Goal: Task Accomplishment & Management: Use online tool/utility

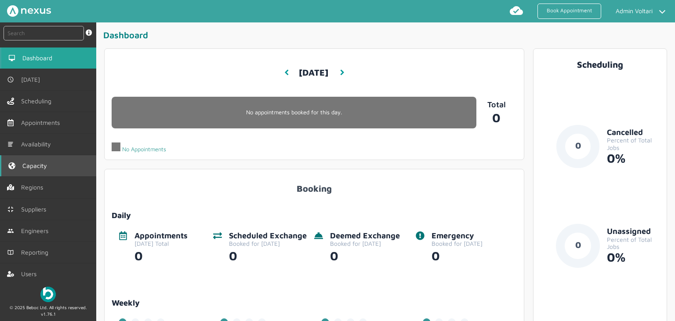
click at [37, 170] on link "Capacity" at bounding box center [48, 165] width 96 height 21
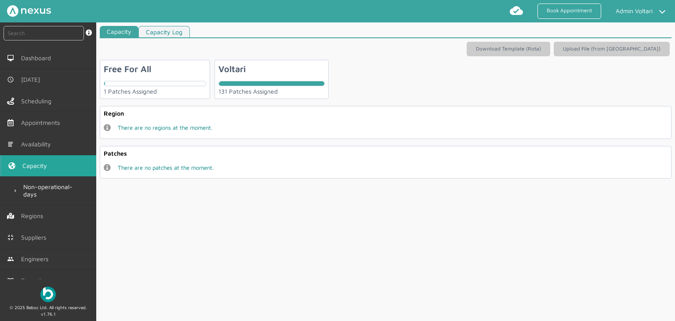
click at [301, 62] on div "Voltari 131 Patches Assigned" at bounding box center [271, 79] width 114 height 39
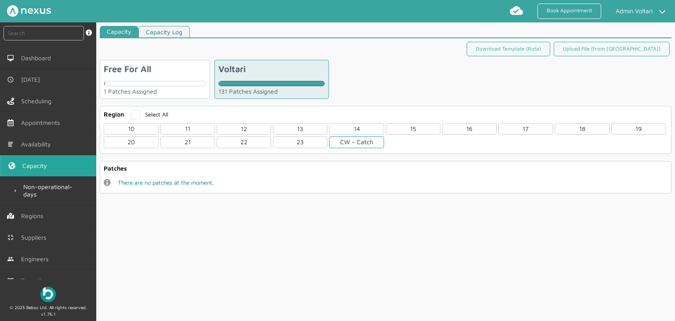
click at [365, 139] on div "CW - Catch" at bounding box center [356, 141] width 54 height 11
click at [151, 176] on div "CWL" at bounding box center [131, 180] width 54 height 11
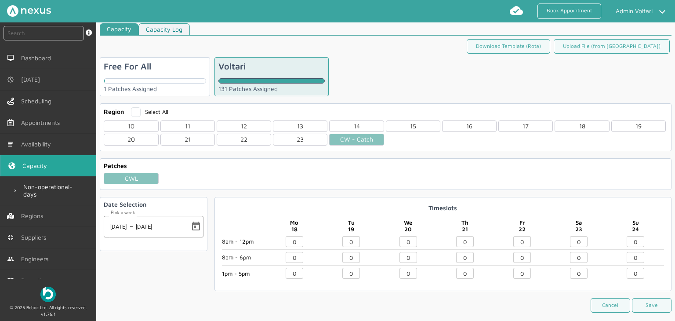
scroll to position [4, 0]
drag, startPoint x: 465, startPoint y: 238, endPoint x: 443, endPoint y: 238, distance: 22.4
click at [443, 238] on div "0" at bounding box center [464, 242] width 57 height 14
type input "2"
click at [461, 253] on input "0" at bounding box center [465, 256] width 18 height 11
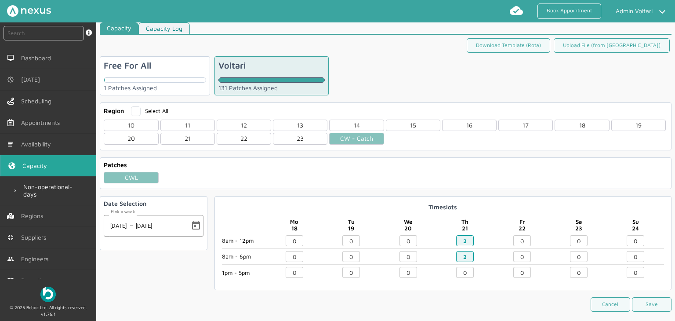
type input "2"
drag, startPoint x: 465, startPoint y: 267, endPoint x: 452, endPoint y: 269, distance: 12.8
click at [452, 269] on div "0" at bounding box center [464, 272] width 57 height 11
type input "2"
drag, startPoint x: 521, startPoint y: 238, endPoint x: 509, endPoint y: 240, distance: 12.0
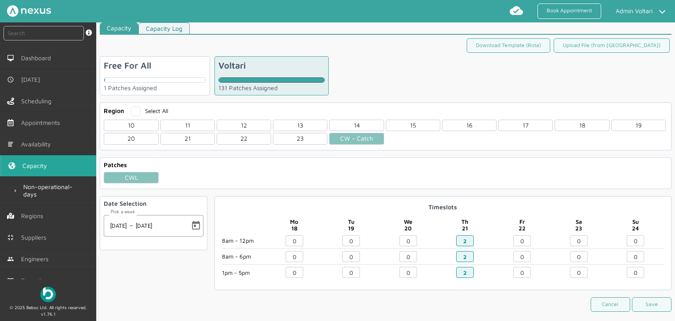
click at [509, 240] on div "0" at bounding box center [521, 242] width 57 height 14
type input "2"
drag, startPoint x: 523, startPoint y: 256, endPoint x: 508, endPoint y: 255, distance: 14.9
click at [508, 255] on div "0" at bounding box center [521, 258] width 57 height 14
type input "2"
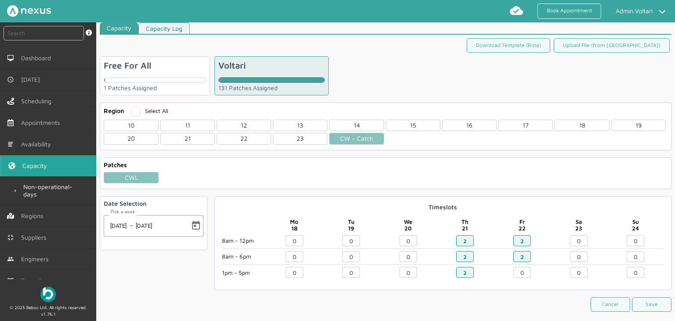
drag, startPoint x: 523, startPoint y: 271, endPoint x: 511, endPoint y: 272, distance: 12.3
click at [513, 272] on input "0" at bounding box center [522, 272] width 18 height 11
click at [643, 299] on button "Save" at bounding box center [651, 304] width 40 height 14
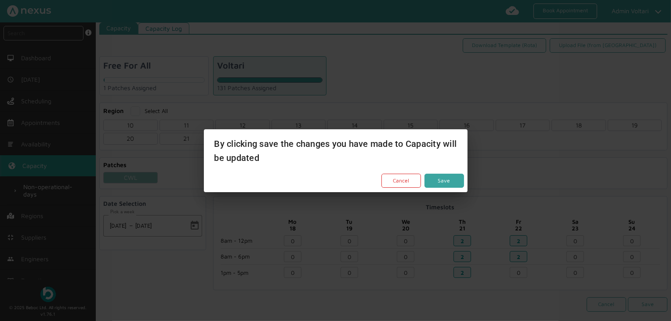
click at [453, 181] on button "Save" at bounding box center [444, 180] width 40 height 14
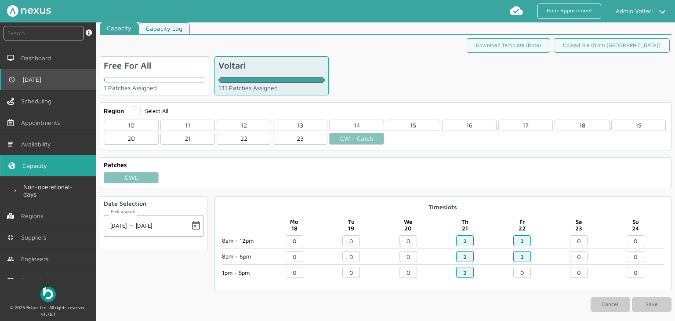
click at [51, 85] on link "[DATE]" at bounding box center [48, 79] width 96 height 21
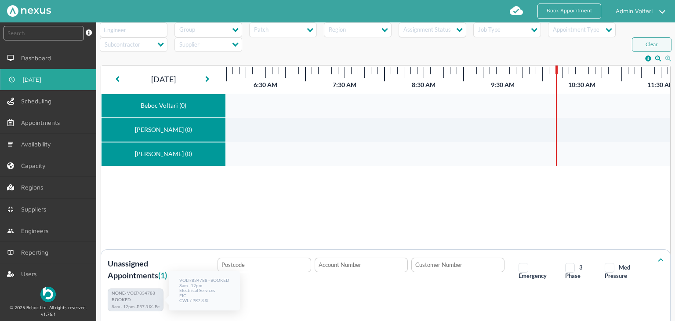
click at [139, 299] on p "BOOKED" at bounding box center [135, 300] width 47 height 7
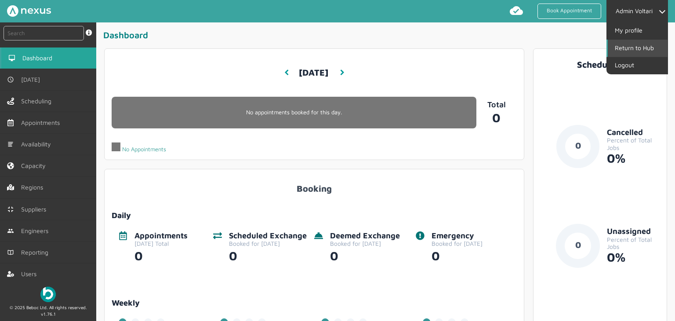
click at [645, 47] on link "Return to Hub" at bounding box center [637, 48] width 60 height 17
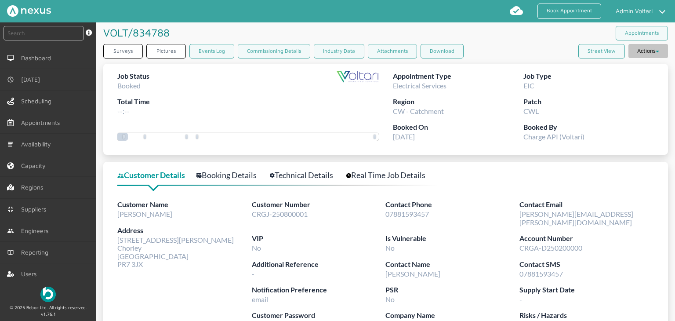
drag, startPoint x: 646, startPoint y: 48, endPoint x: 645, endPoint y: 54, distance: 6.0
click at [646, 48] on button "Actions" at bounding box center [648, 51] width 40 height 14
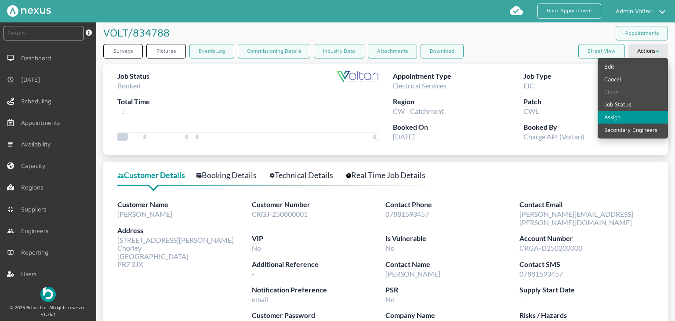
click at [631, 120] on link "Assign" at bounding box center [632, 117] width 70 height 13
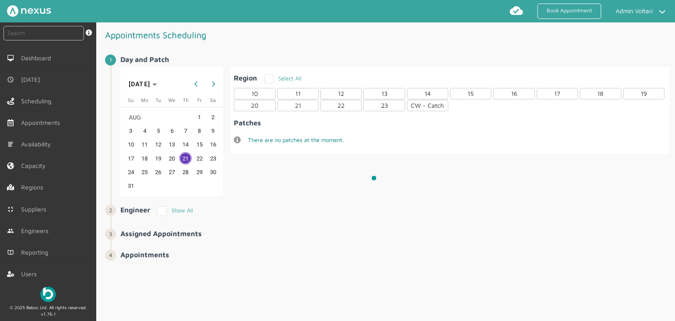
click at [427, 106] on div at bounding box center [378, 182] width 565 height 321
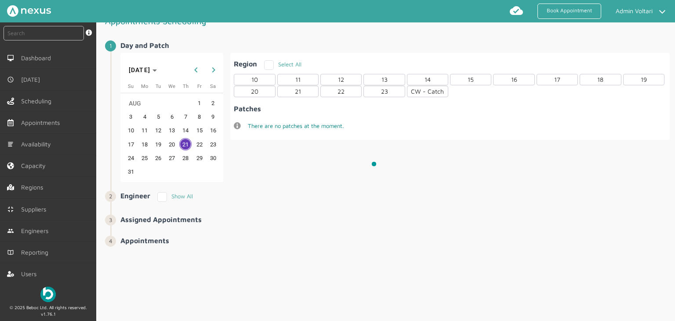
scroll to position [22, 0]
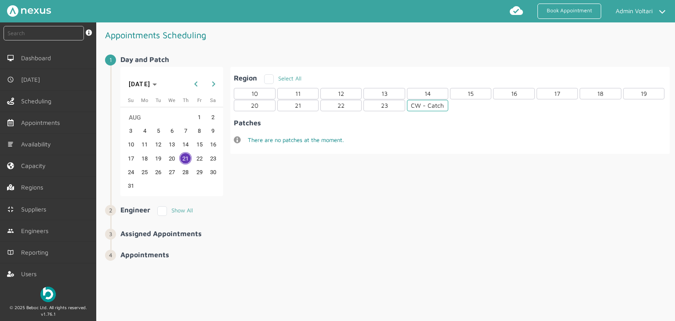
click at [436, 110] on div "CW - Catch" at bounding box center [427, 105] width 41 height 11
click at [266, 126] on div "Show All" at bounding box center [285, 124] width 43 height 10
click at [271, 123] on label "Show All" at bounding box center [286, 122] width 36 height 7
click at [271, 123] on input "Show All" at bounding box center [271, 122] width 6 height 6
checkbox input "true"
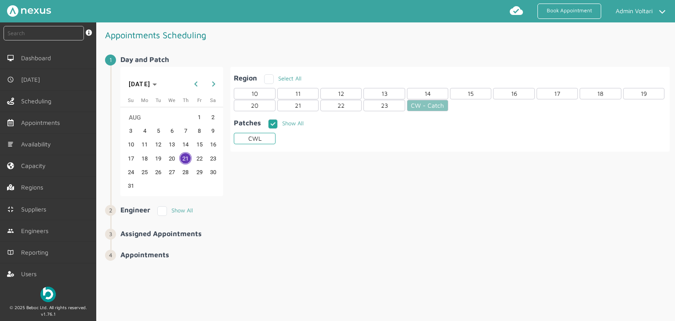
click at [267, 137] on div "CWL" at bounding box center [254, 138] width 41 height 11
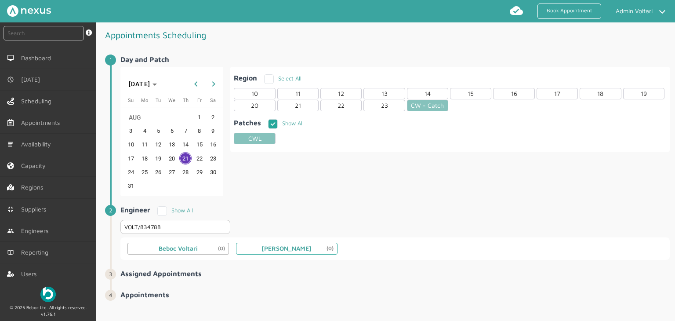
click at [326, 245] on small "(0)" at bounding box center [331, 248] width 11 height 6
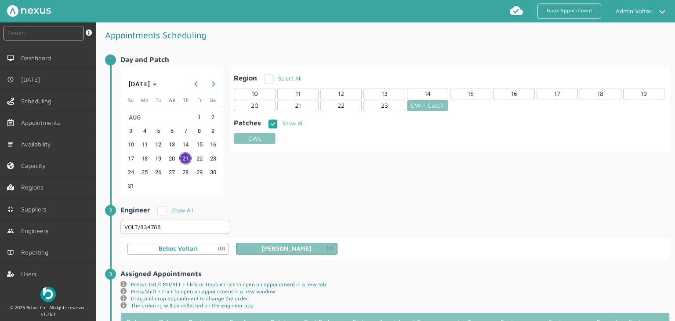
scroll to position [149, 0]
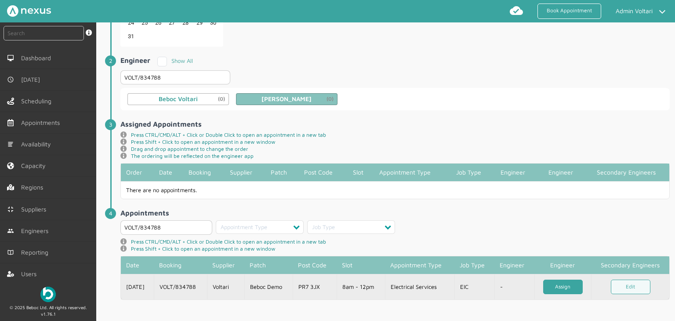
click at [572, 282] on link "Assign" at bounding box center [563, 286] width 40 height 14
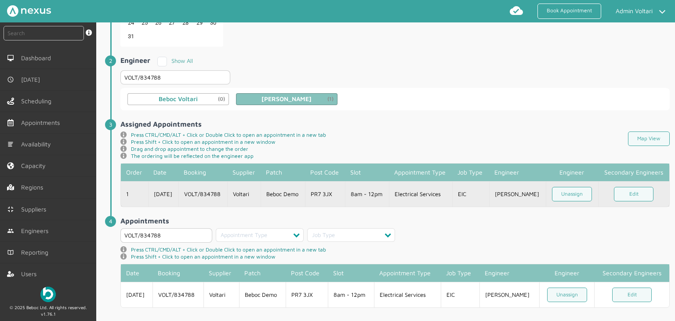
click at [353, 199] on td "8am - 12pm" at bounding box center [367, 193] width 44 height 25
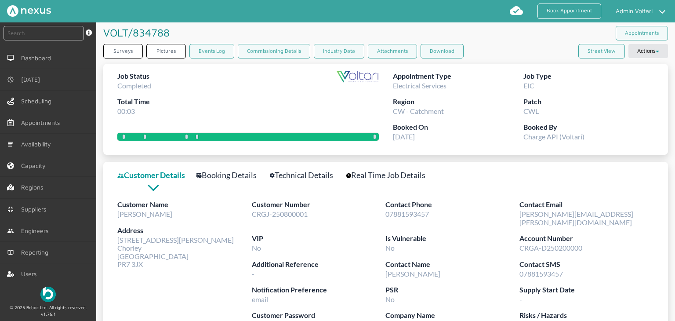
drag, startPoint x: 285, startPoint y: 29, endPoint x: 269, endPoint y: 29, distance: 15.4
click at [285, 29] on div "VOLT/834788 ️️️" at bounding box center [244, 32] width 282 height 20
click at [639, 53] on button "Actions" at bounding box center [648, 51] width 40 height 14
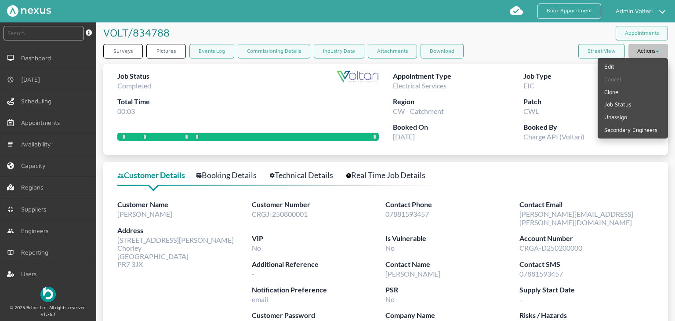
click at [639, 53] on button "Actions" at bounding box center [648, 51] width 40 height 14
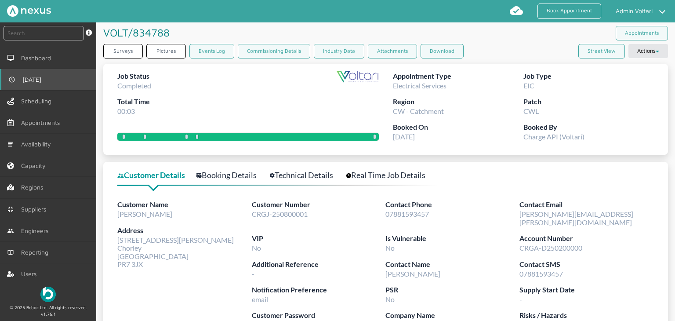
click at [35, 85] on link "[DATE]" at bounding box center [48, 79] width 96 height 21
